Goal: Information Seeking & Learning: Learn about a topic

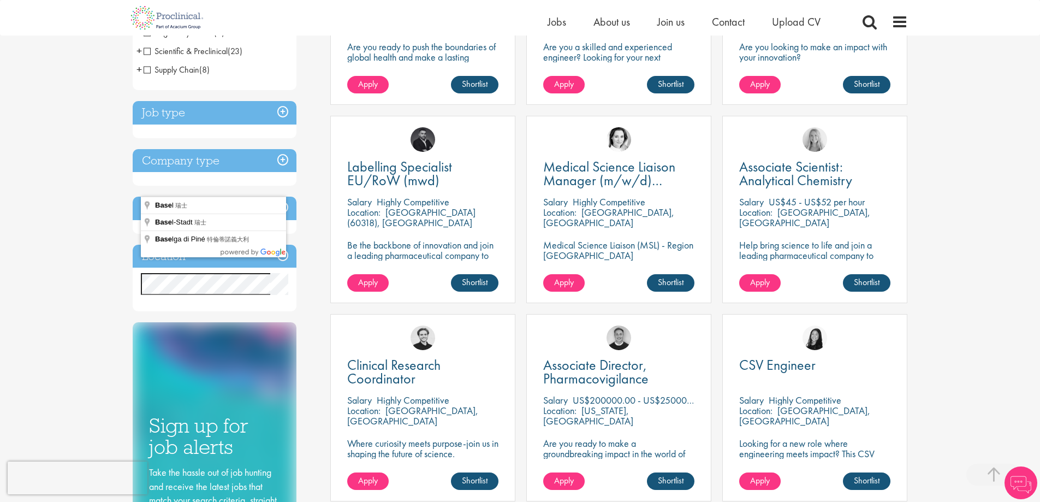
scroll to position [344, 0]
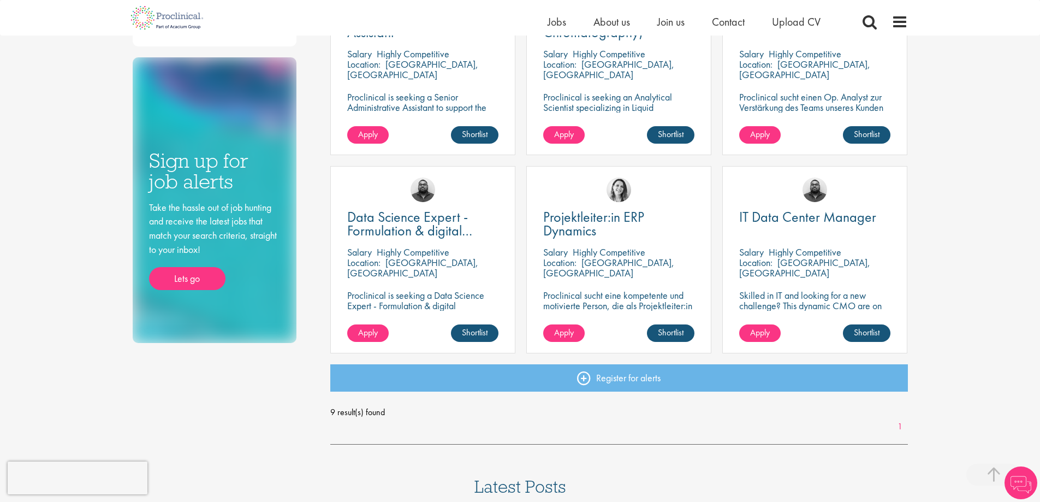
scroll to position [491, 0]
